Goal: Task Accomplishment & Management: Use online tool/utility

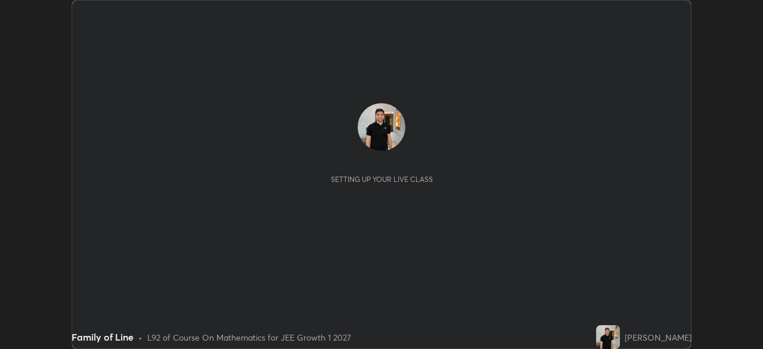
scroll to position [349, 763]
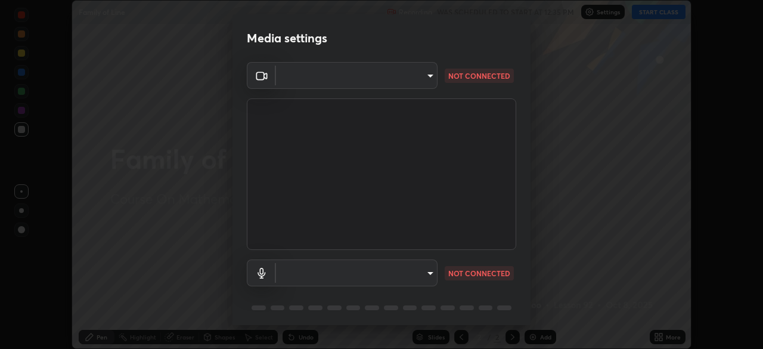
type input "1f9a14f4e709457ebf112205797e18a3e67481265364eba5019e6b99b7ce7553"
type input "default"
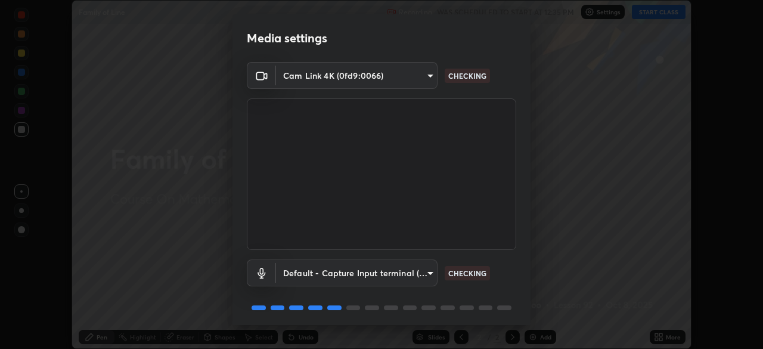
scroll to position [42, 0]
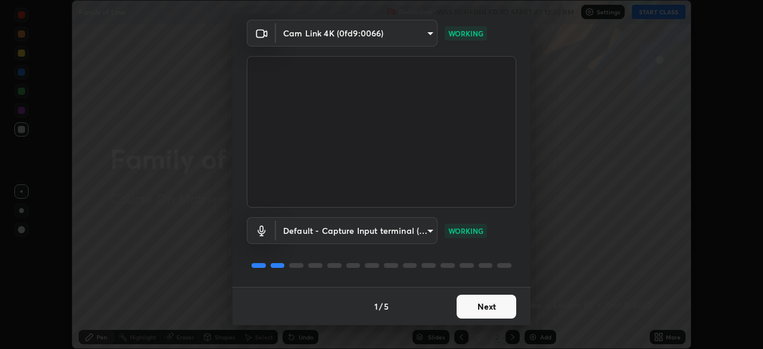
click at [490, 305] on button "Next" at bounding box center [487, 307] width 60 height 24
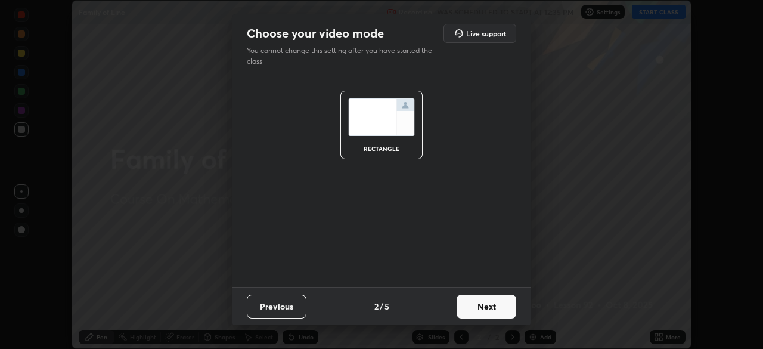
click at [492, 306] on button "Next" at bounding box center [487, 307] width 60 height 24
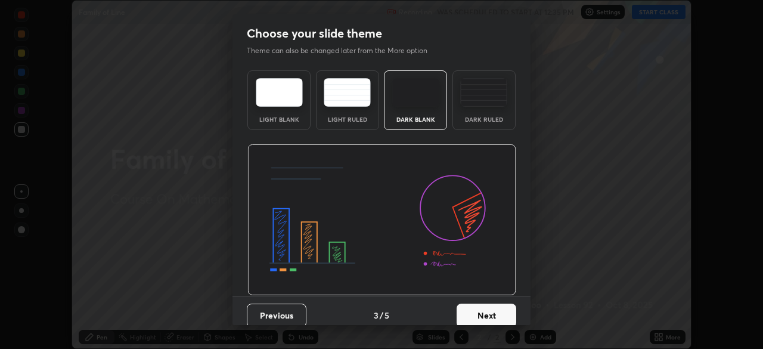
click at [495, 308] on button "Next" at bounding box center [487, 315] width 60 height 24
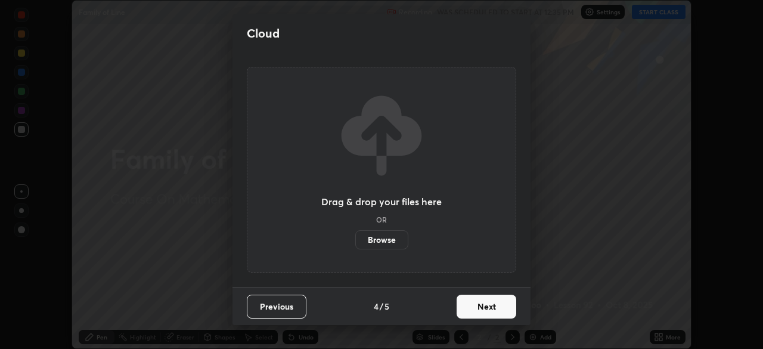
click at [500, 306] on button "Next" at bounding box center [487, 307] width 60 height 24
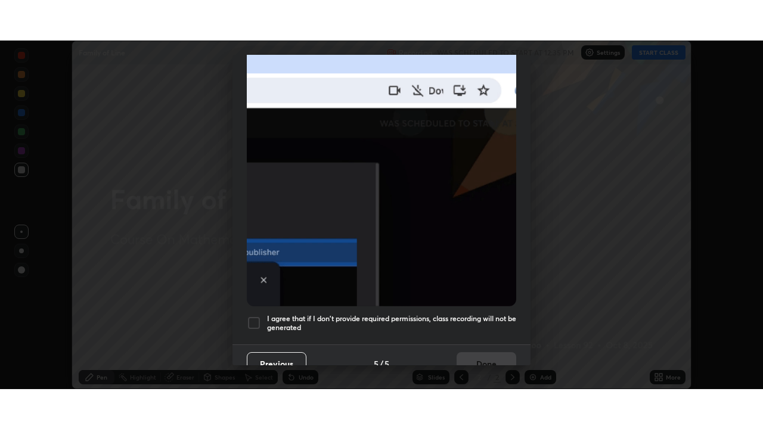
scroll to position [286, 0]
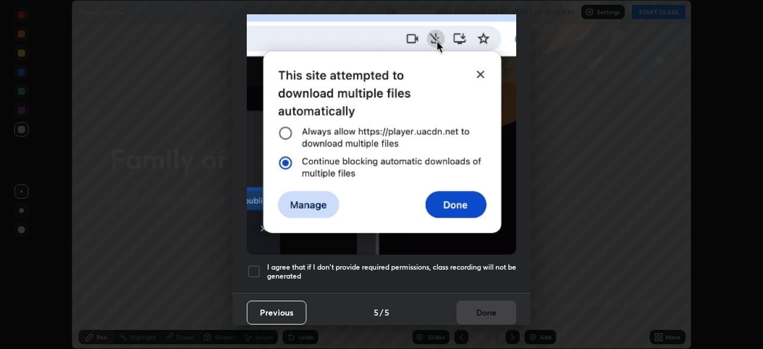
click at [261, 272] on div at bounding box center [254, 271] width 14 height 14
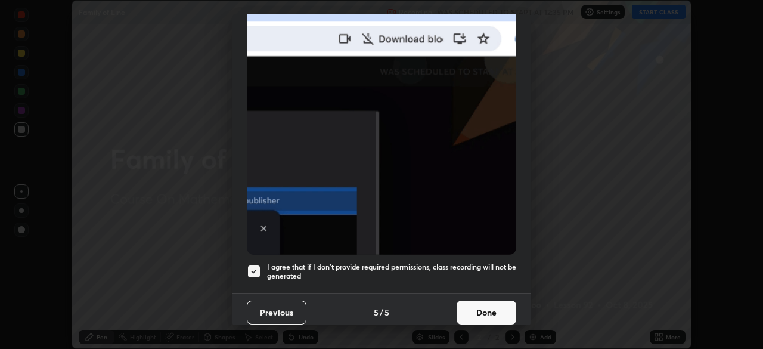
click at [487, 309] on button "Done" at bounding box center [487, 313] width 60 height 24
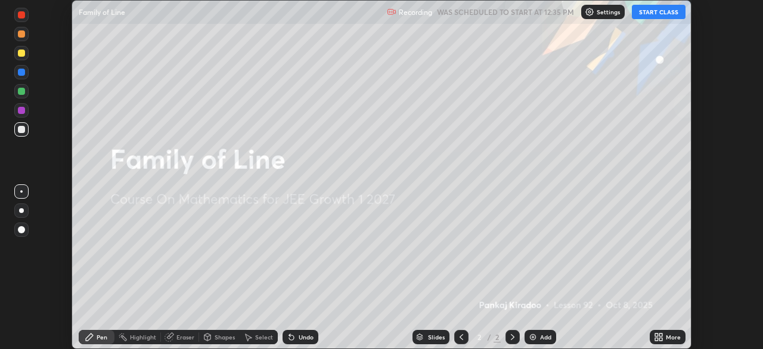
click at [666, 337] on div "More" at bounding box center [673, 337] width 15 height 6
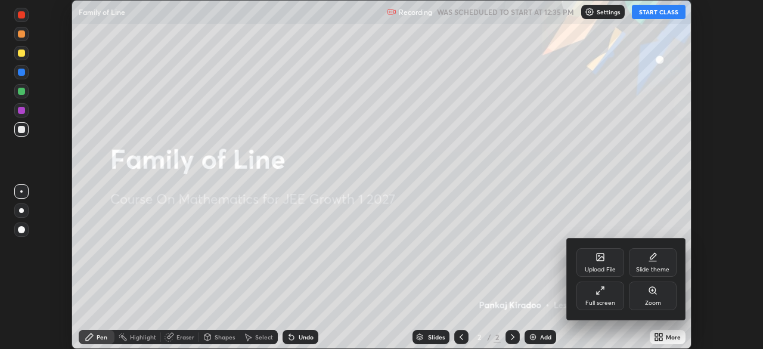
click at [611, 298] on div "Full screen" at bounding box center [601, 295] width 48 height 29
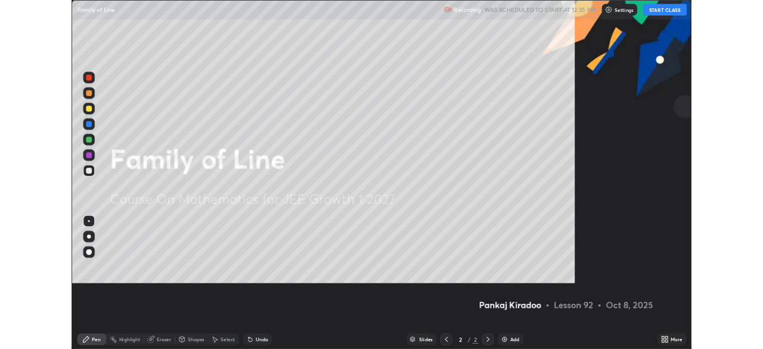
scroll to position [429, 763]
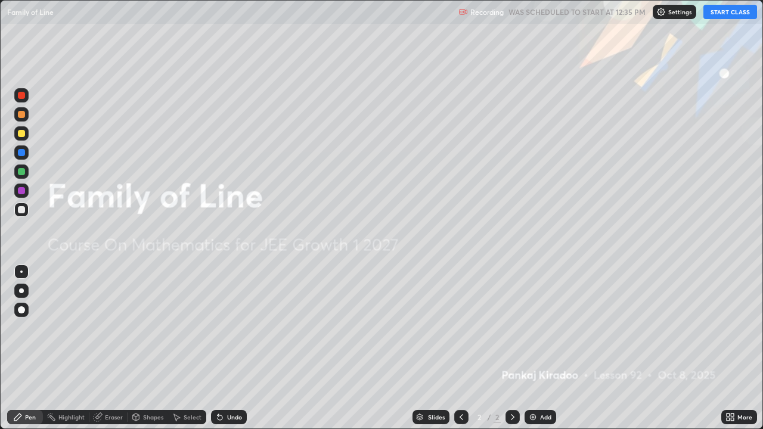
click at [727, 10] on button "START CLASS" at bounding box center [731, 12] width 54 height 14
click at [532, 348] on img at bounding box center [533, 418] width 10 height 10
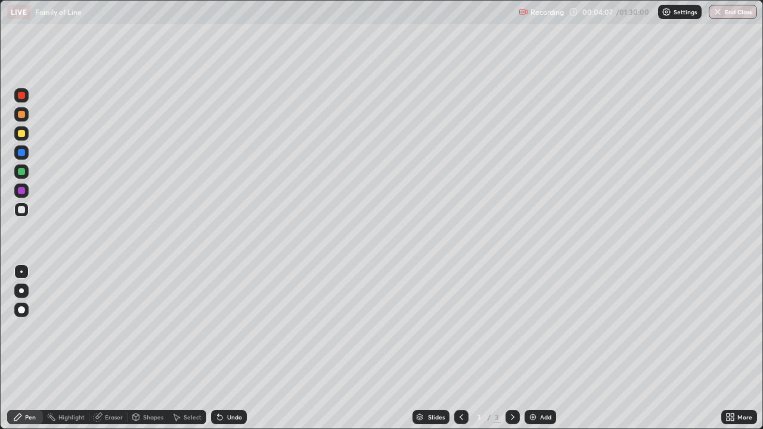
click at [27, 134] on div at bounding box center [21, 133] width 14 height 14
click at [218, 348] on icon at bounding box center [218, 414] width 1 height 1
click at [221, 348] on icon at bounding box center [220, 418] width 5 height 5
click at [218, 348] on icon at bounding box center [220, 418] width 5 height 5
click at [223, 348] on div "Undo" at bounding box center [229, 417] width 36 height 14
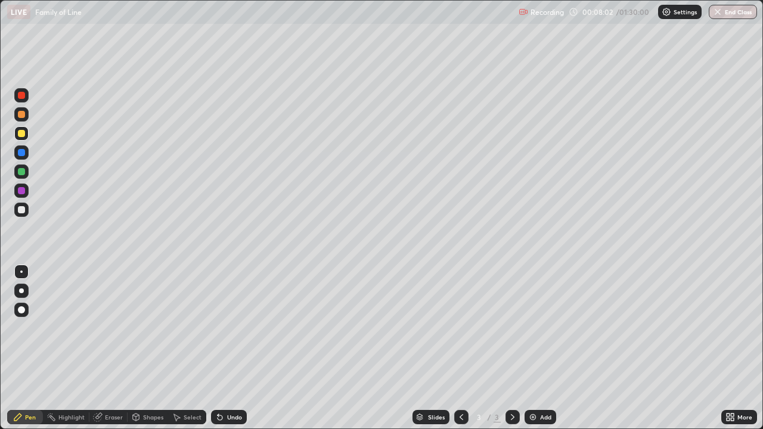
click at [218, 348] on icon at bounding box center [220, 418] width 5 height 5
click at [537, 348] on img at bounding box center [533, 418] width 10 height 10
click at [150, 348] on div "Shapes" at bounding box center [153, 417] width 20 height 6
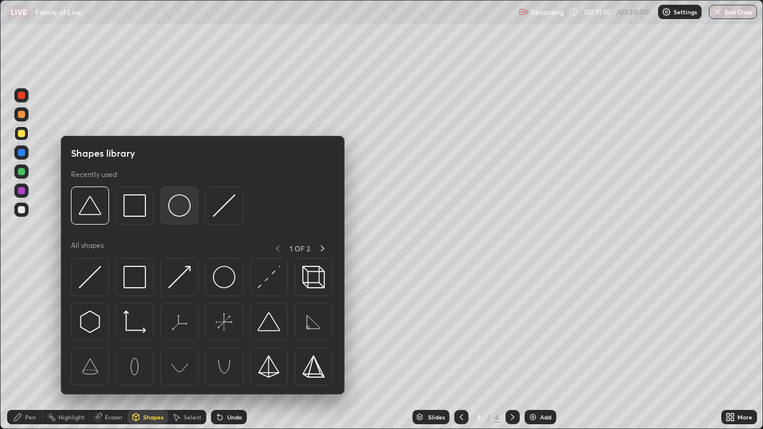
click at [180, 217] on img at bounding box center [179, 205] width 23 height 23
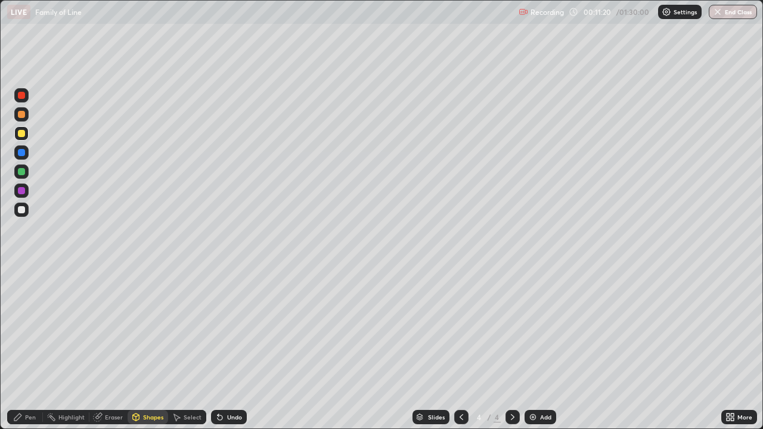
click at [33, 348] on div "Pen" at bounding box center [30, 417] width 11 height 6
click at [218, 348] on icon at bounding box center [220, 418] width 5 height 5
click at [538, 348] on div "Add" at bounding box center [541, 417] width 32 height 14
click at [543, 348] on div "Add" at bounding box center [545, 417] width 11 height 6
click at [460, 348] on icon at bounding box center [462, 418] width 10 height 10
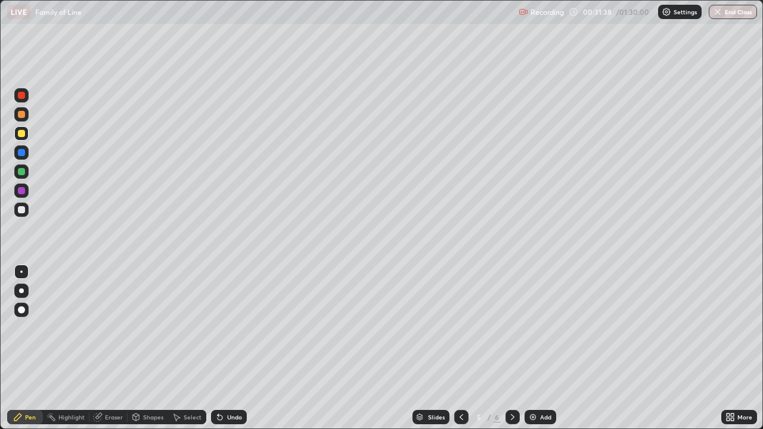
click at [512, 348] on icon at bounding box center [513, 418] width 10 height 10
click at [21, 138] on div at bounding box center [21, 133] width 14 height 14
click at [23, 212] on div at bounding box center [21, 209] width 7 height 7
click at [461, 348] on icon at bounding box center [462, 417] width 4 height 6
click at [460, 348] on icon at bounding box center [462, 418] width 10 height 10
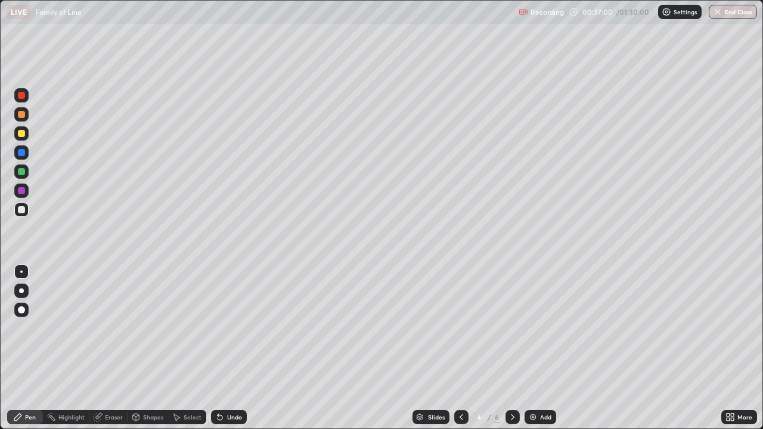
click at [507, 348] on div at bounding box center [513, 417] width 14 height 14
click at [512, 348] on icon at bounding box center [513, 418] width 10 height 10
click at [460, 348] on icon at bounding box center [462, 418] width 10 height 10
click at [512, 348] on icon at bounding box center [513, 418] width 10 height 10
click at [136, 348] on icon at bounding box center [136, 417] width 7 height 7
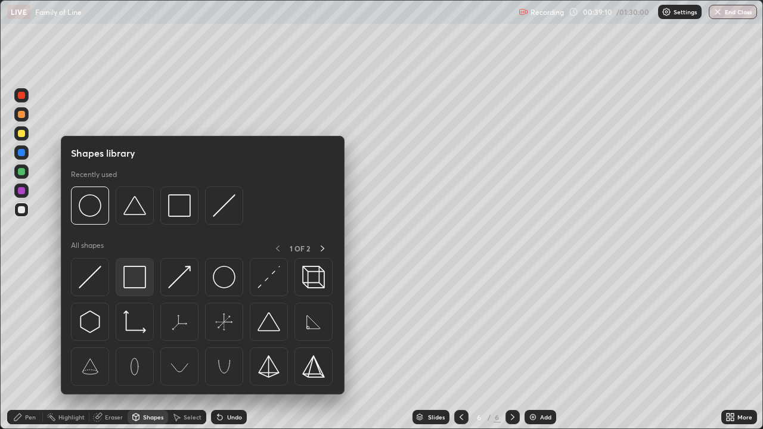
click at [127, 275] on img at bounding box center [134, 277] width 23 height 23
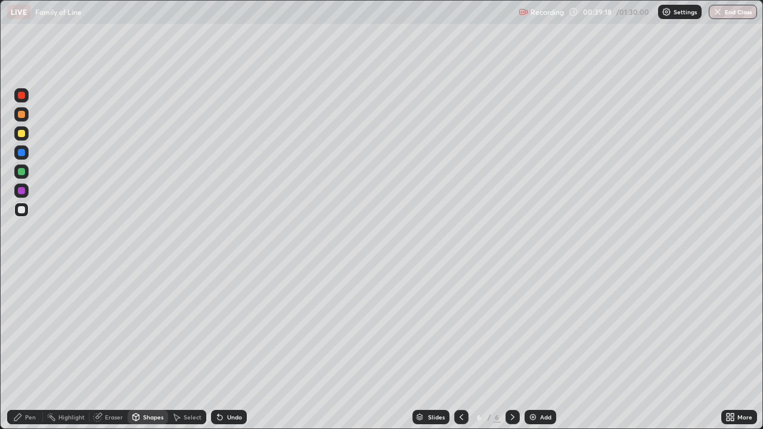
click at [27, 348] on div "Pen" at bounding box center [30, 417] width 11 height 6
click at [542, 348] on div "Add" at bounding box center [545, 417] width 11 height 6
click at [460, 348] on icon at bounding box center [462, 418] width 10 height 10
click at [512, 348] on icon at bounding box center [513, 418] width 10 height 10
click at [233, 348] on div "Undo" at bounding box center [234, 417] width 15 height 6
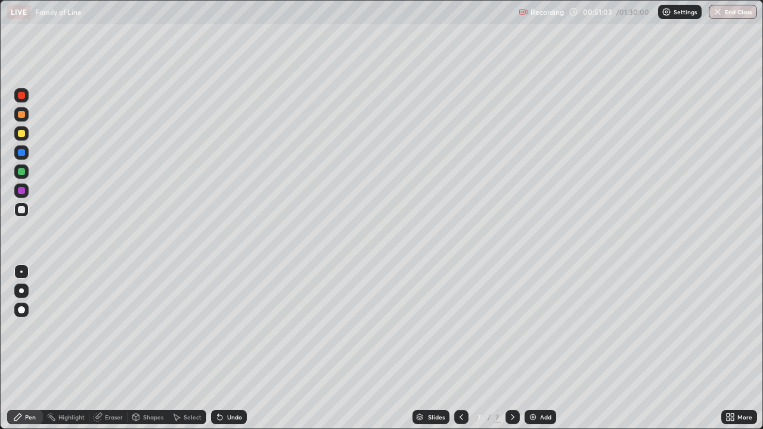
click at [110, 348] on div "Eraser" at bounding box center [114, 417] width 18 height 6
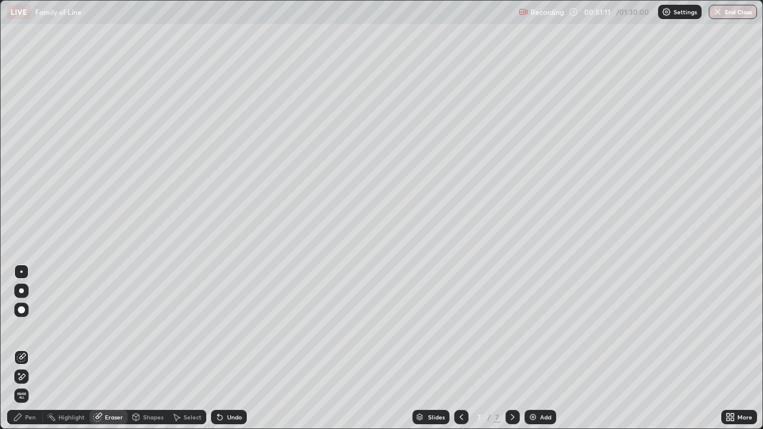
click at [27, 348] on div "Pen" at bounding box center [30, 417] width 11 height 6
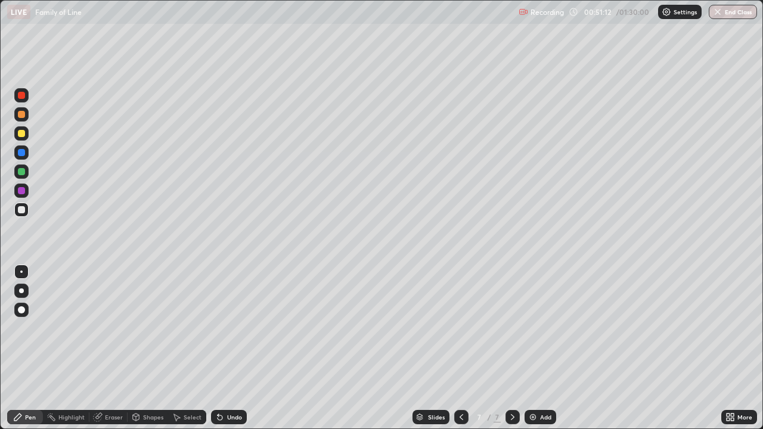
click at [22, 134] on div at bounding box center [21, 133] width 7 height 7
click at [543, 348] on div "Add" at bounding box center [545, 417] width 11 height 6
click at [534, 348] on img at bounding box center [533, 418] width 10 height 10
click at [230, 348] on div "Undo" at bounding box center [229, 417] width 36 height 14
click at [231, 348] on div "Undo" at bounding box center [229, 417] width 36 height 14
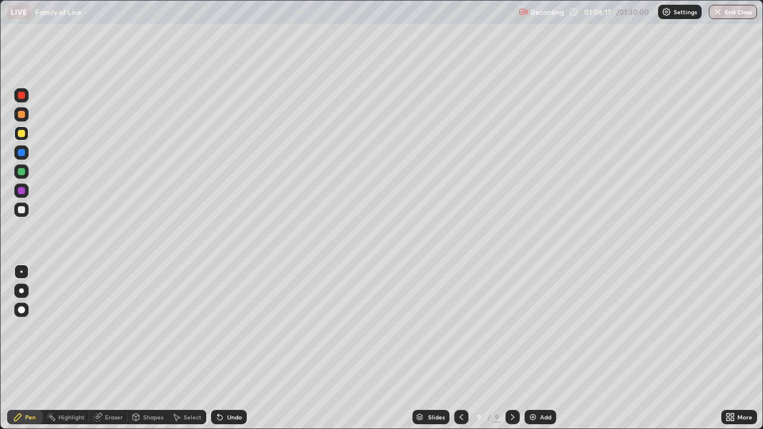
click at [233, 348] on div "Undo" at bounding box center [229, 417] width 36 height 14
click at [227, 348] on div "Undo" at bounding box center [234, 417] width 15 height 6
click at [229, 348] on div "Undo" at bounding box center [234, 417] width 15 height 6
click at [533, 348] on img at bounding box center [533, 418] width 10 height 10
click at [145, 348] on div "Shapes" at bounding box center [153, 417] width 20 height 6
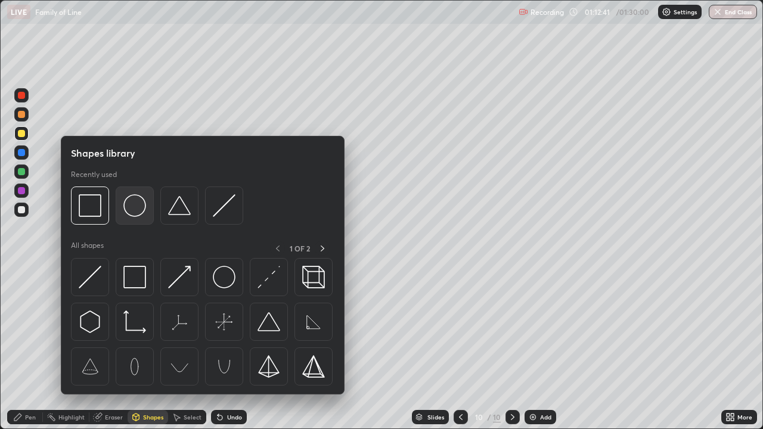
click at [127, 218] on div at bounding box center [135, 206] width 38 height 38
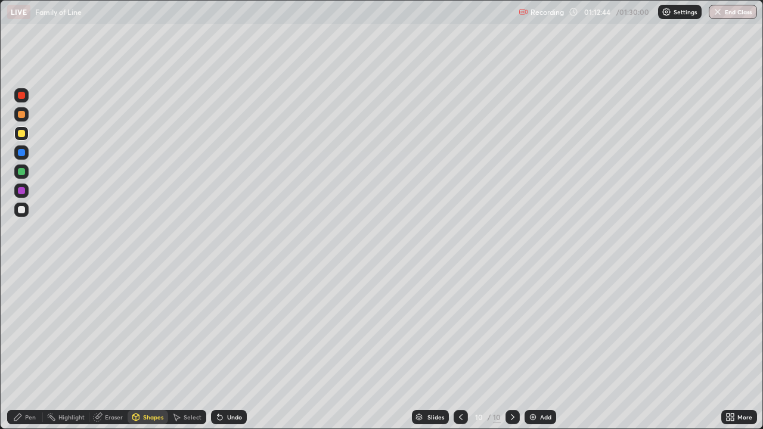
click at [32, 348] on div "Pen" at bounding box center [30, 417] width 11 height 6
click at [136, 348] on icon at bounding box center [136, 419] width 0 height 4
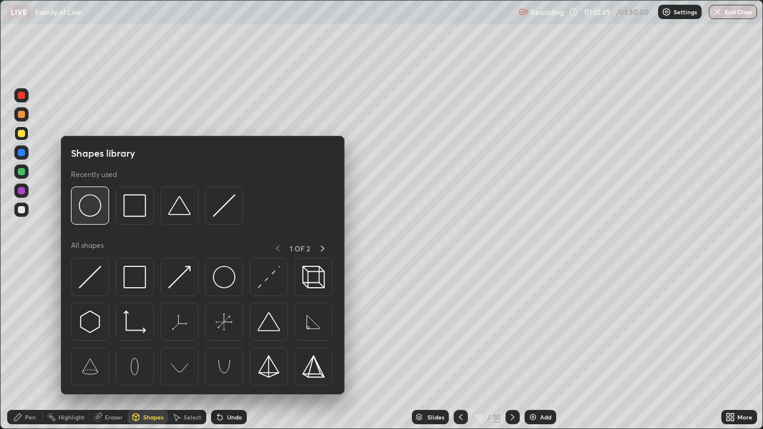
click at [95, 218] on div at bounding box center [90, 206] width 38 height 38
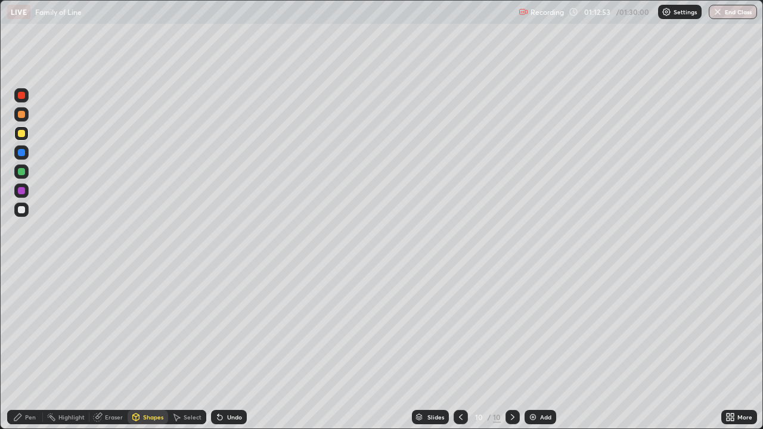
click at [20, 214] on div at bounding box center [21, 210] width 14 height 14
click at [22, 348] on icon at bounding box center [18, 418] width 10 height 10
click at [18, 136] on div at bounding box center [21, 133] width 14 height 14
click at [230, 348] on div "Undo" at bounding box center [234, 417] width 15 height 6
click at [229, 348] on div "Undo" at bounding box center [234, 417] width 15 height 6
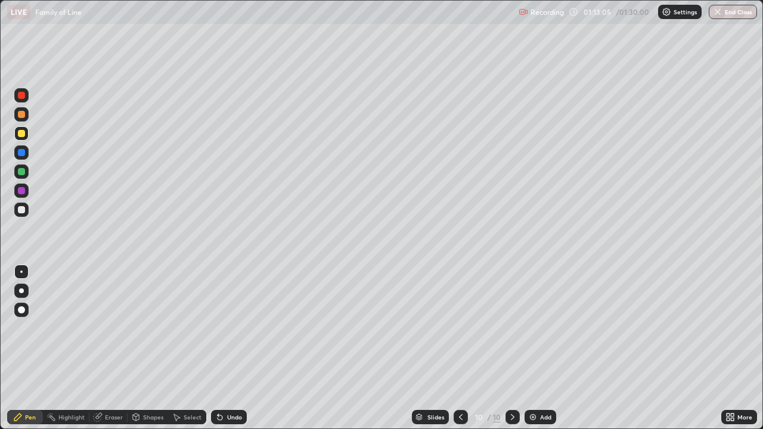
click at [222, 348] on div "Undo" at bounding box center [229, 417] width 36 height 14
click at [724, 12] on button "End Class" at bounding box center [733, 12] width 48 height 14
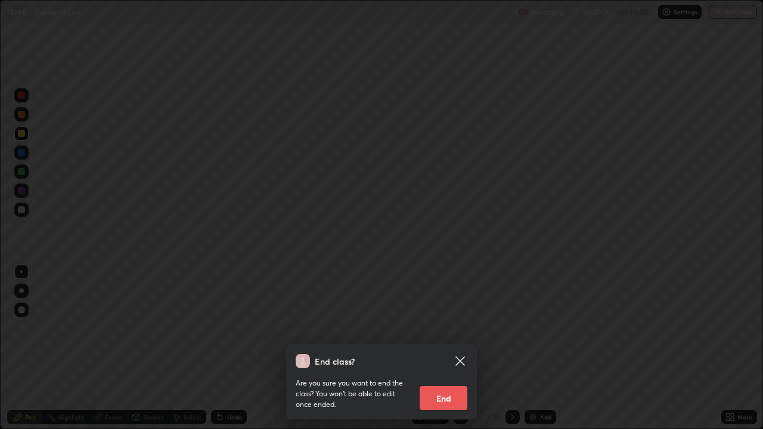
click at [451, 348] on button "End" at bounding box center [444, 398] width 48 height 24
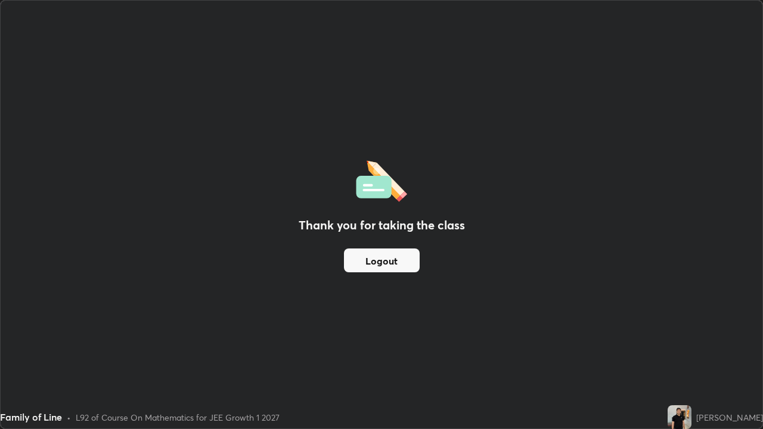
click at [357, 323] on div "Thank you for taking the class Logout" at bounding box center [382, 215] width 762 height 428
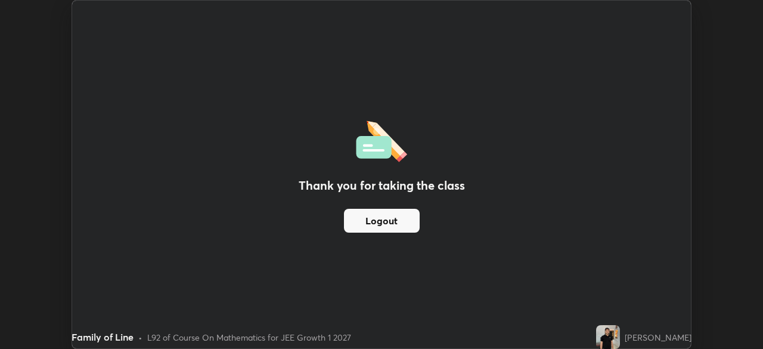
scroll to position [59275, 58861]
